Goal: Contribute content: Add original content to the website for others to see

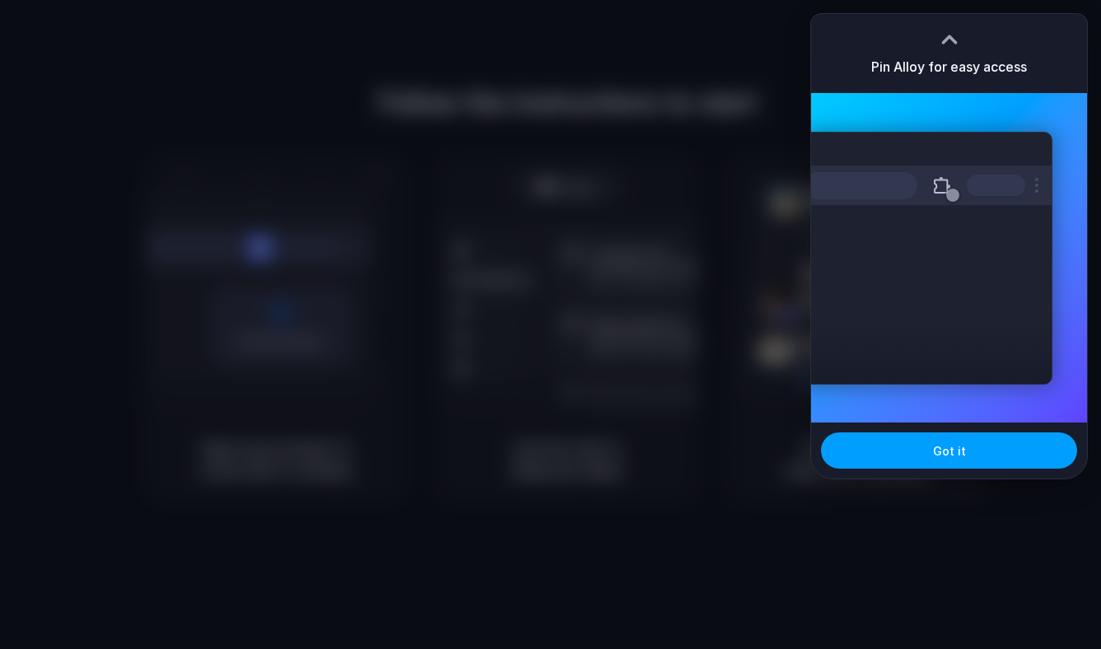
click at [982, 456] on button "Got it" at bounding box center [949, 450] width 256 height 36
